Goal: Information Seeking & Learning: Learn about a topic

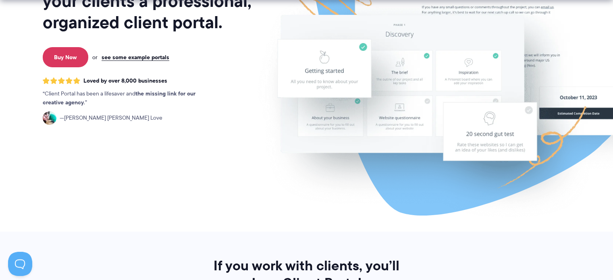
click at [373, 105] on img at bounding box center [469, 38] width 452 height 387
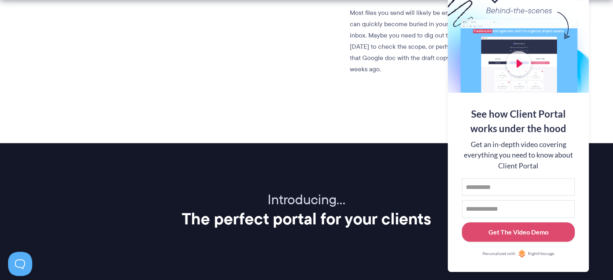
scroll to position [846, 0]
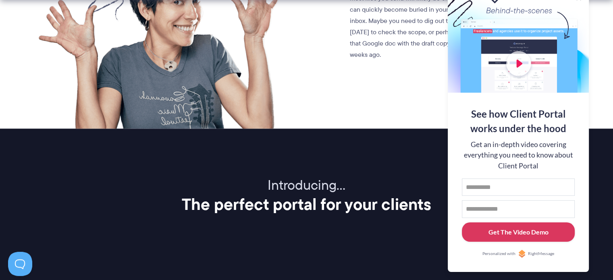
click at [493, 229] on div "Get The Video Demo" at bounding box center [519, 232] width 60 height 10
click at [601, 12] on button at bounding box center [603, 10] width 8 height 8
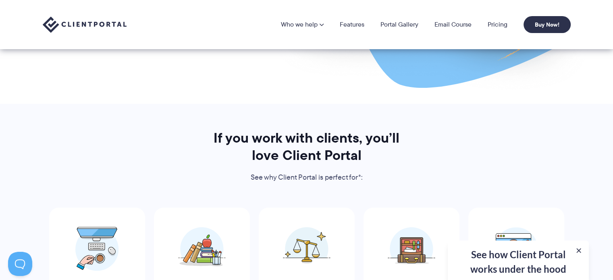
scroll to position [282, 0]
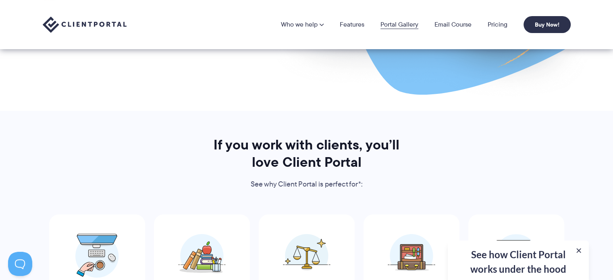
click at [392, 25] on link "Portal Gallery" at bounding box center [399, 24] width 38 height 6
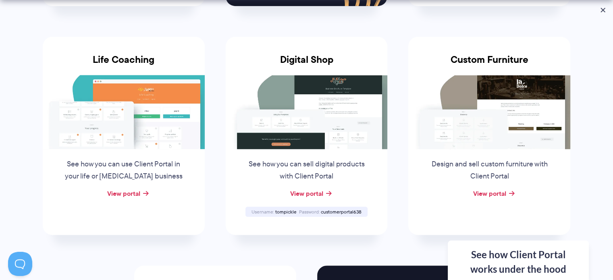
scroll to position [605, 0]
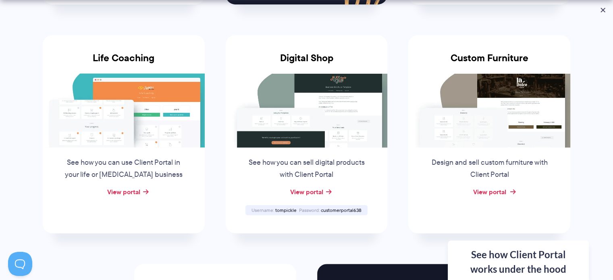
click at [498, 187] on link "View portal" at bounding box center [489, 192] width 33 height 10
